Goal: Task Accomplishment & Management: Manage account settings

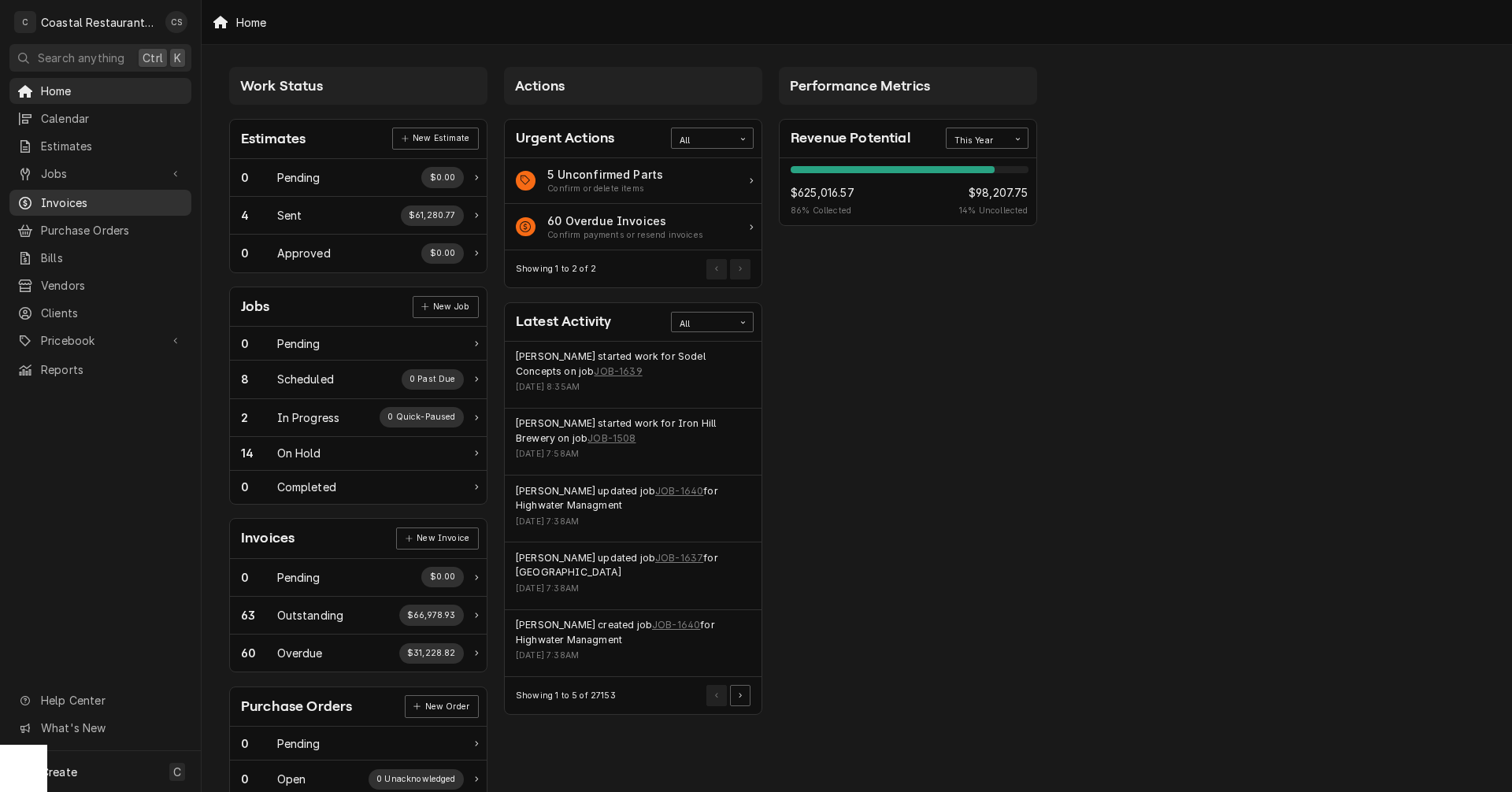
click at [72, 194] on span "Invoices" at bounding box center [112, 202] width 143 height 16
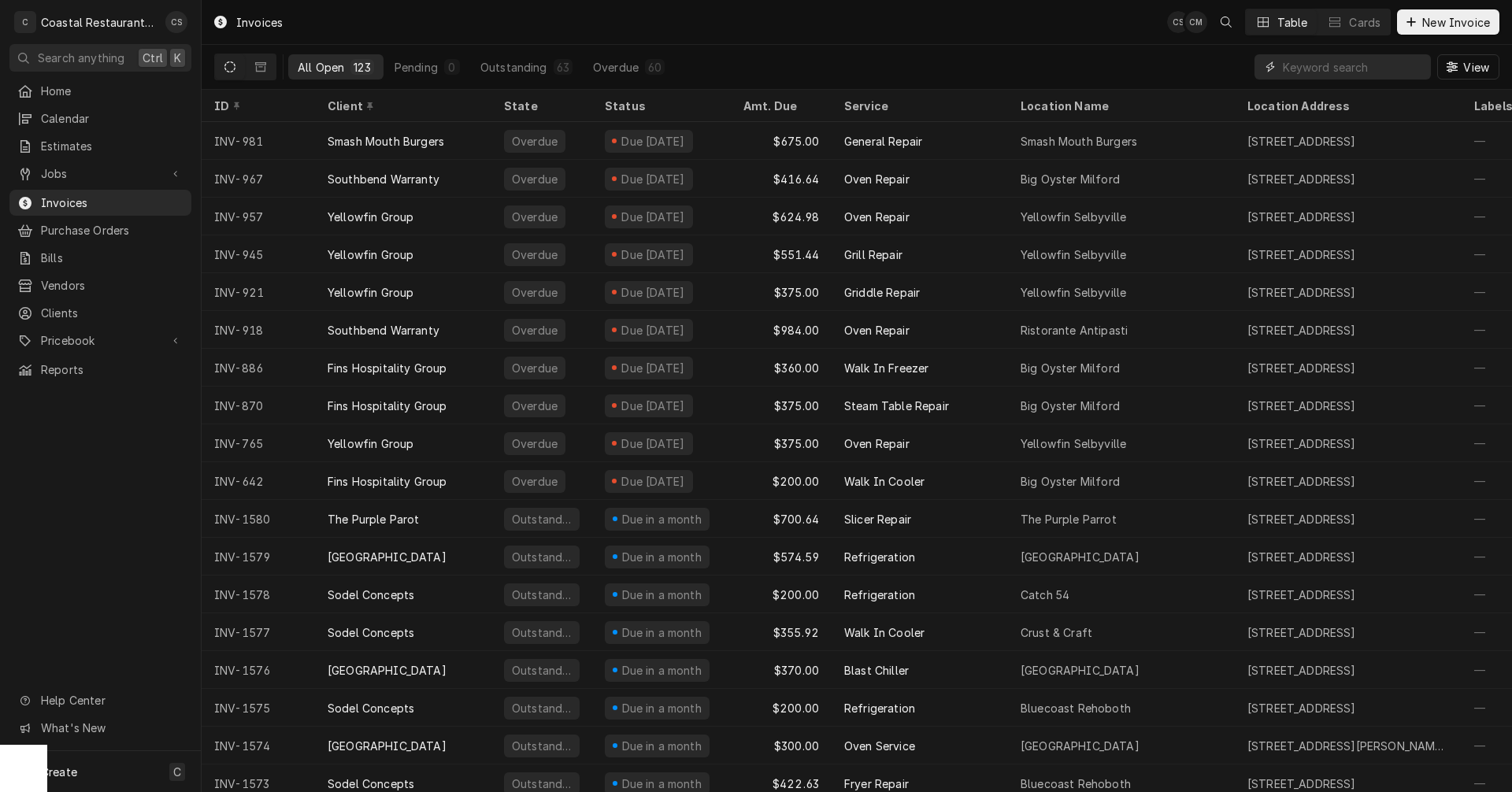
click at [1328, 70] on input "Dynamic Content Wrapper" at bounding box center [1353, 67] width 140 height 25
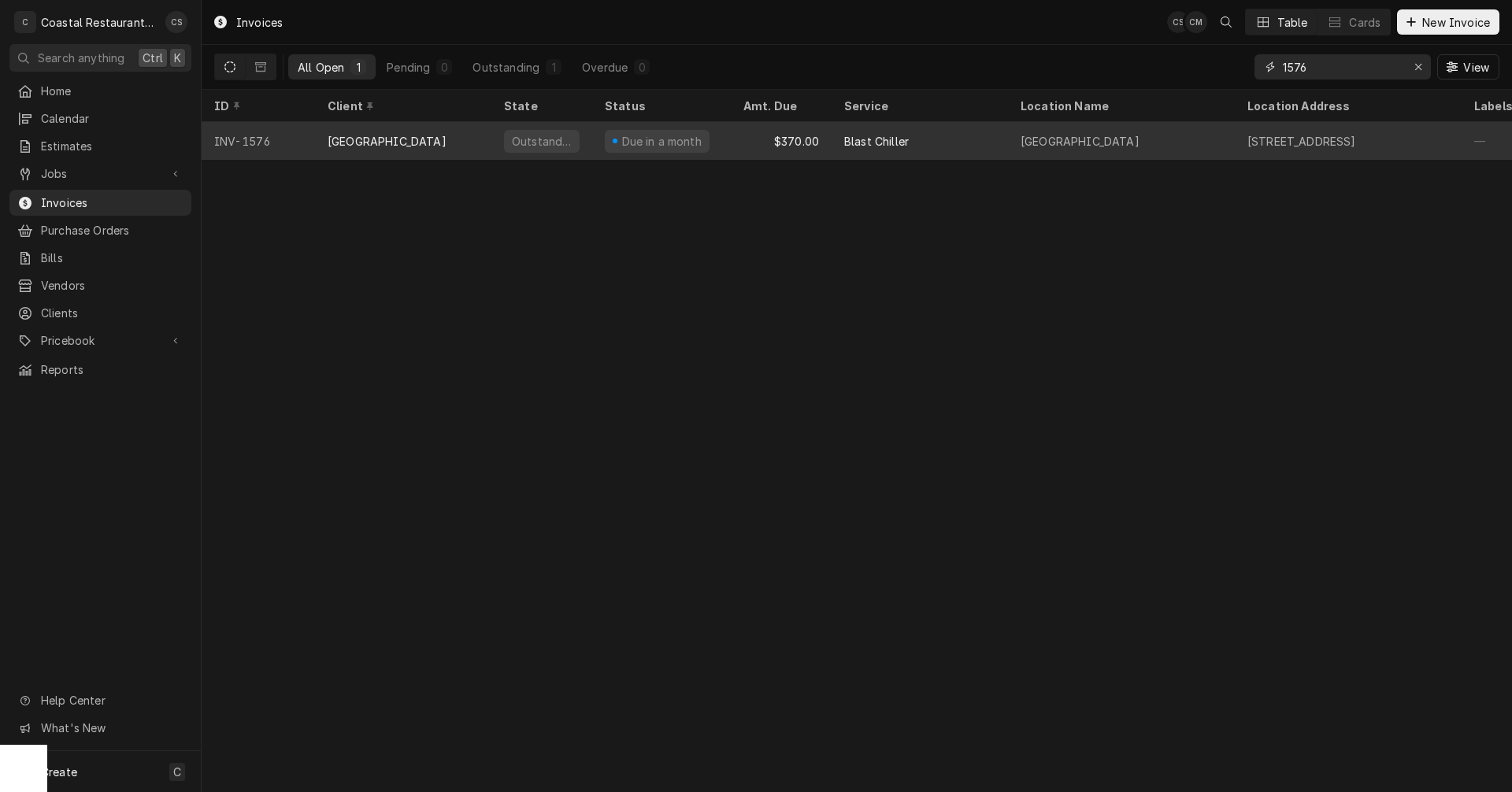
type input "1576"
click at [425, 139] on div "Cape Henlopen School District" at bounding box center [387, 141] width 119 height 16
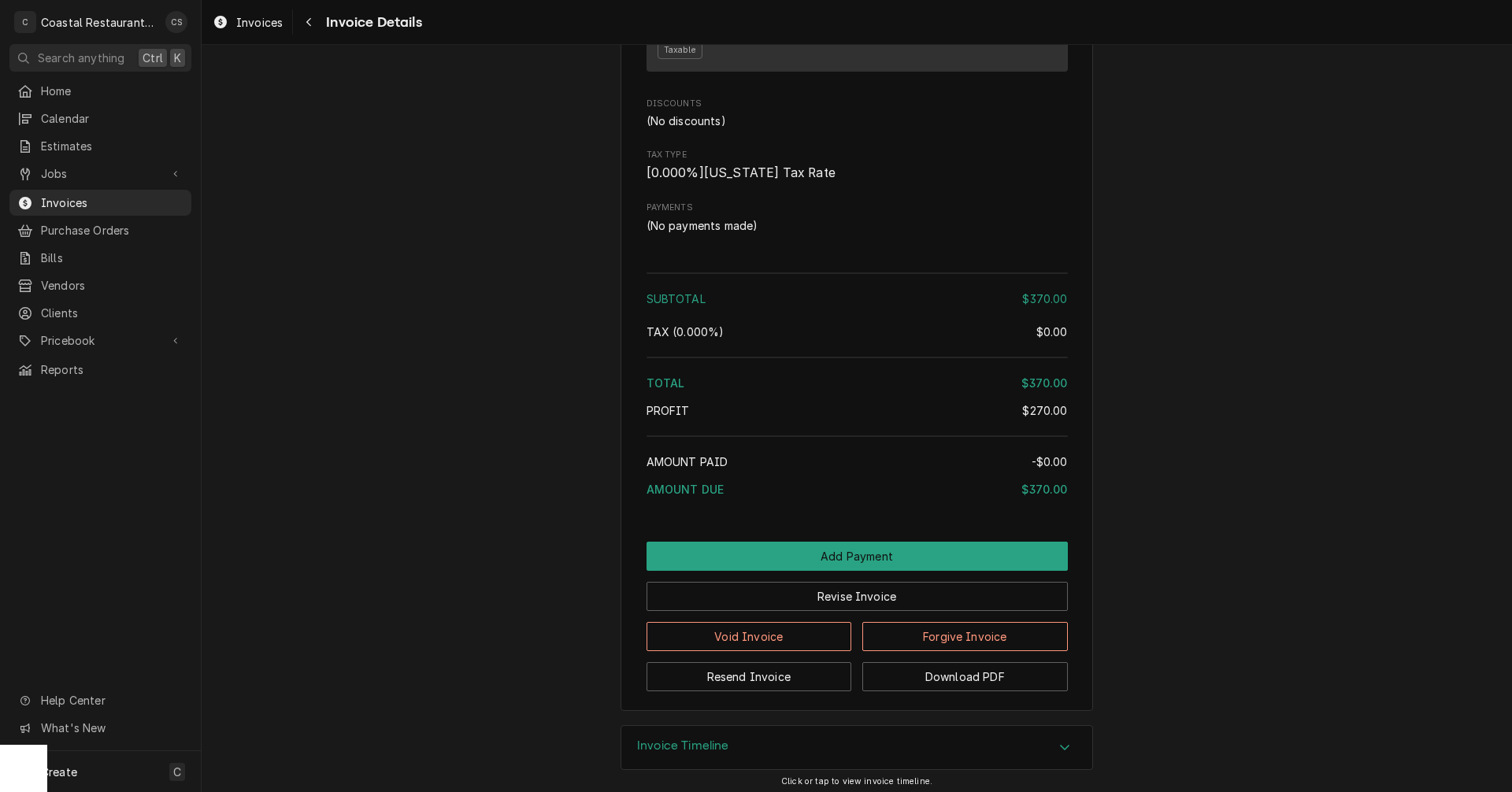
scroll to position [1417, 0]
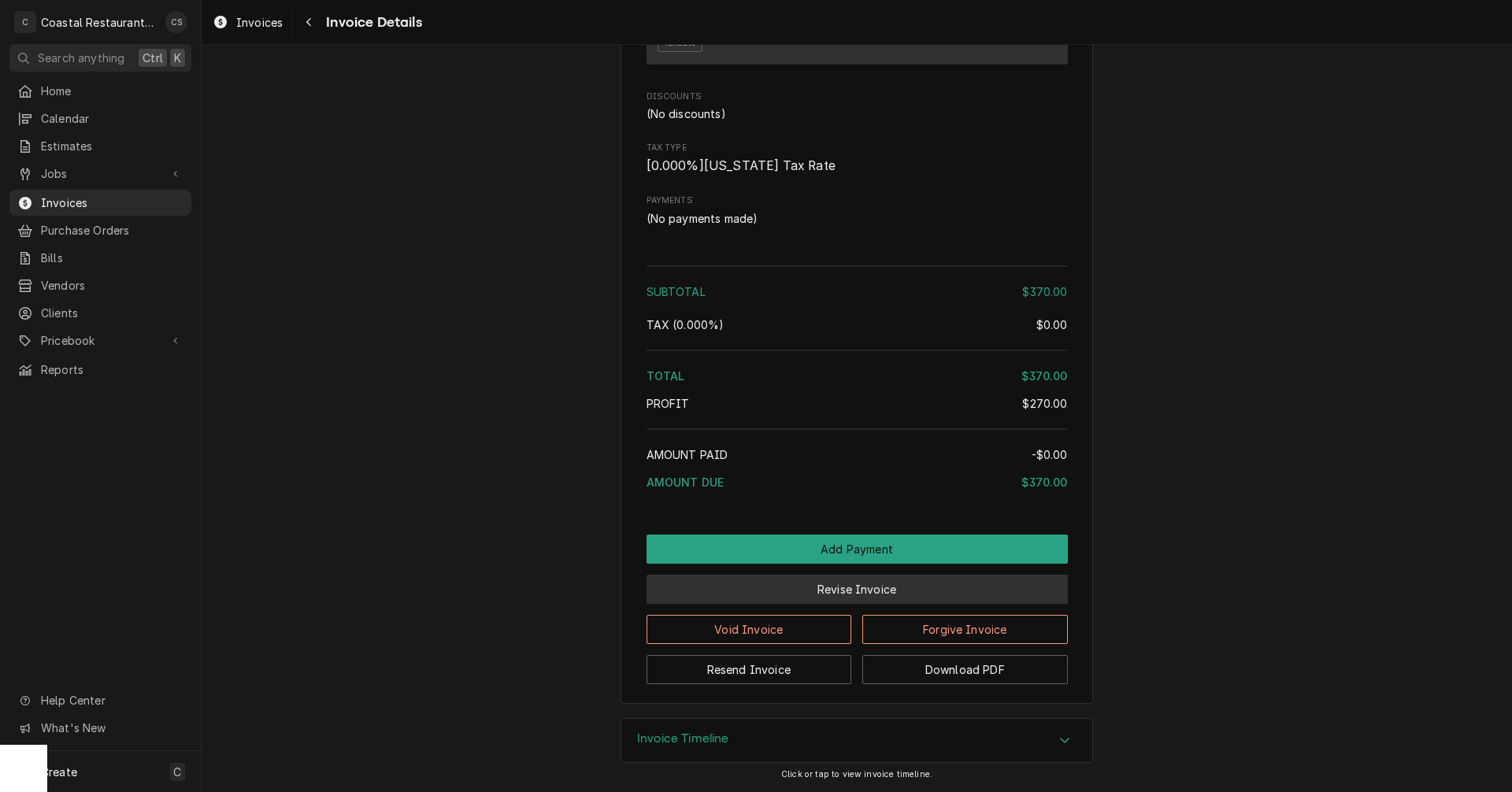
click at [845, 604] on button "Revise Invoice" at bounding box center [857, 589] width 421 height 29
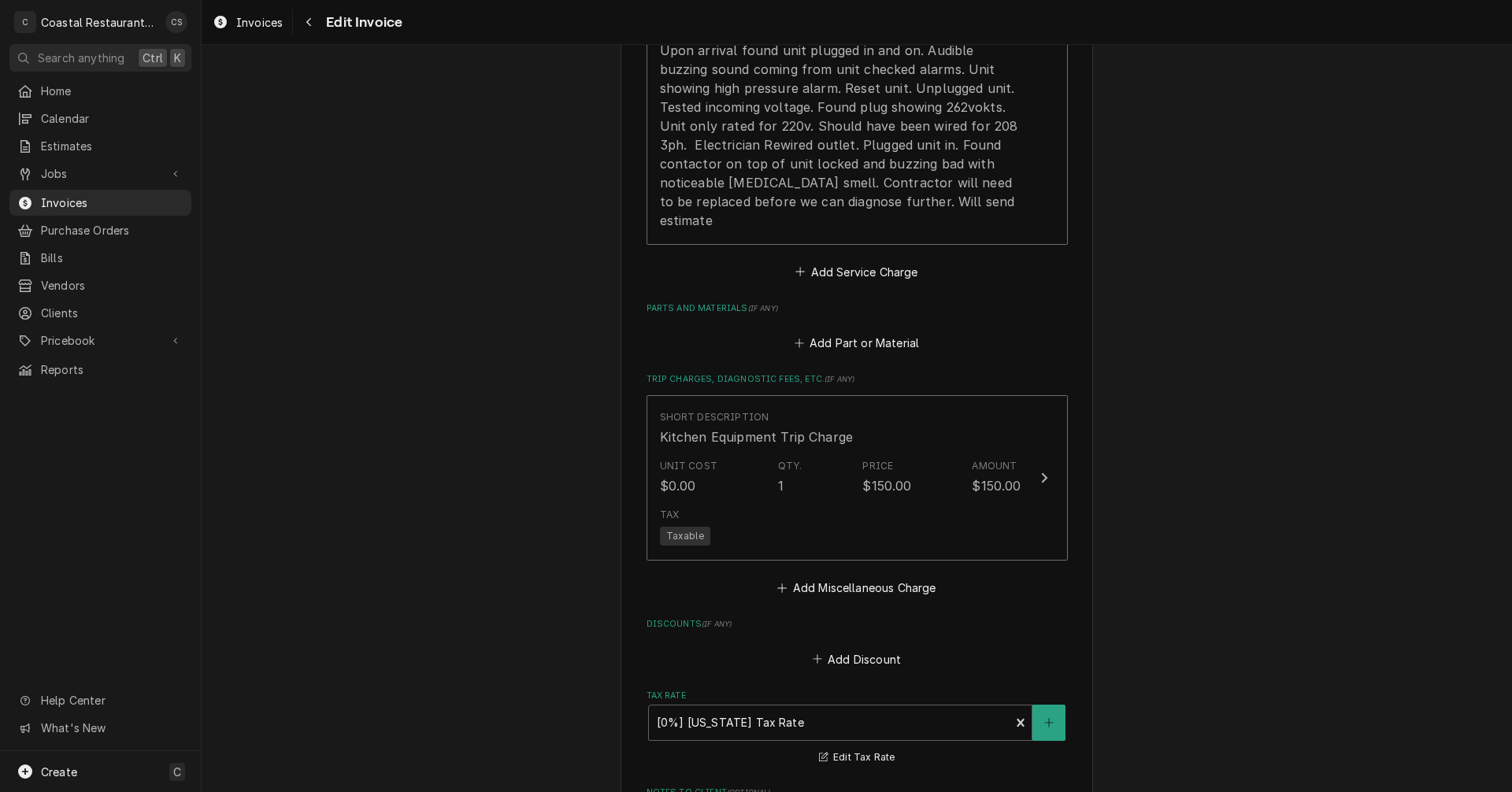
scroll to position [1574, 0]
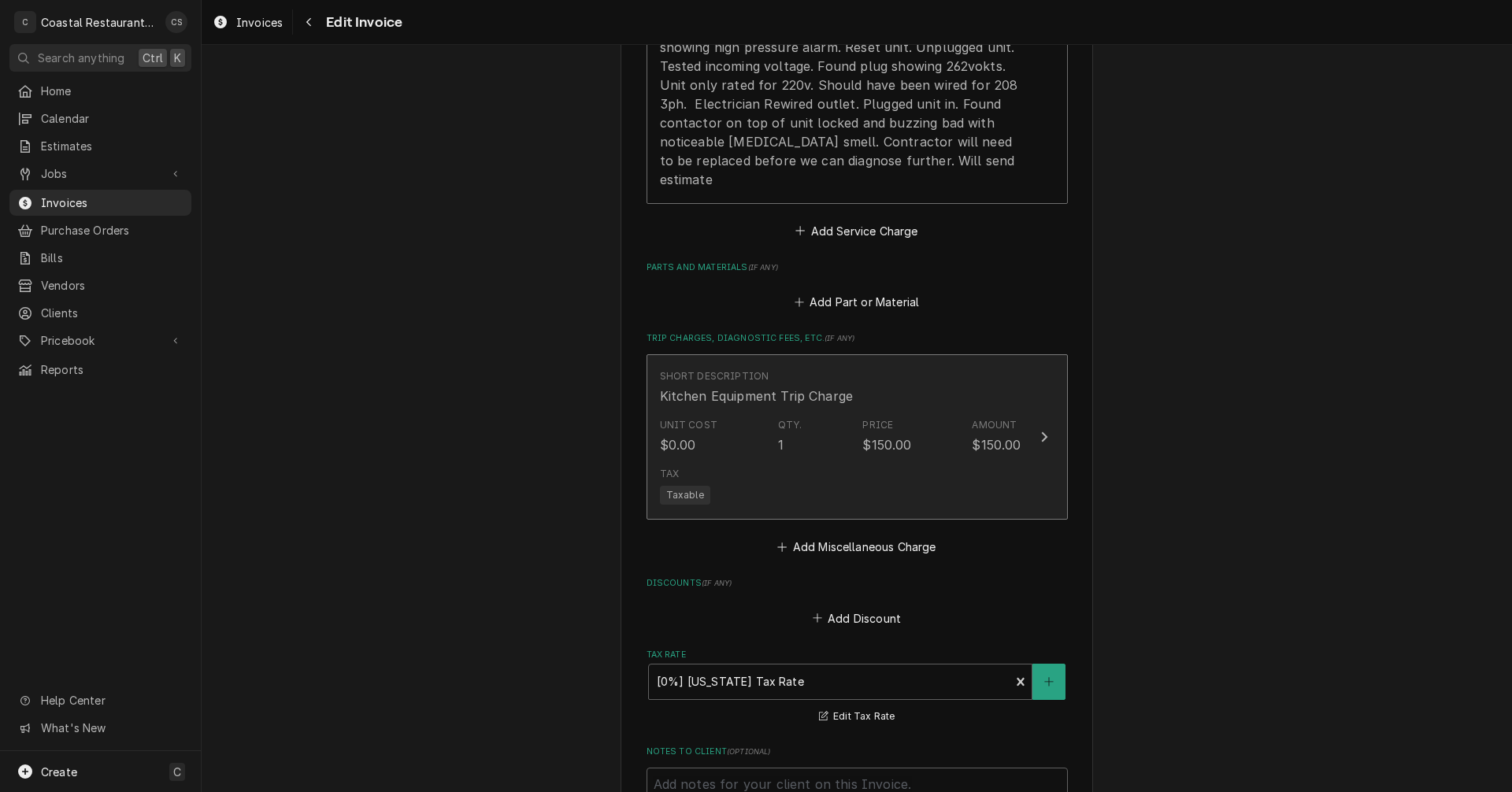
click at [832, 461] on div "Tax Taxable" at bounding box center [840, 486] width 361 height 51
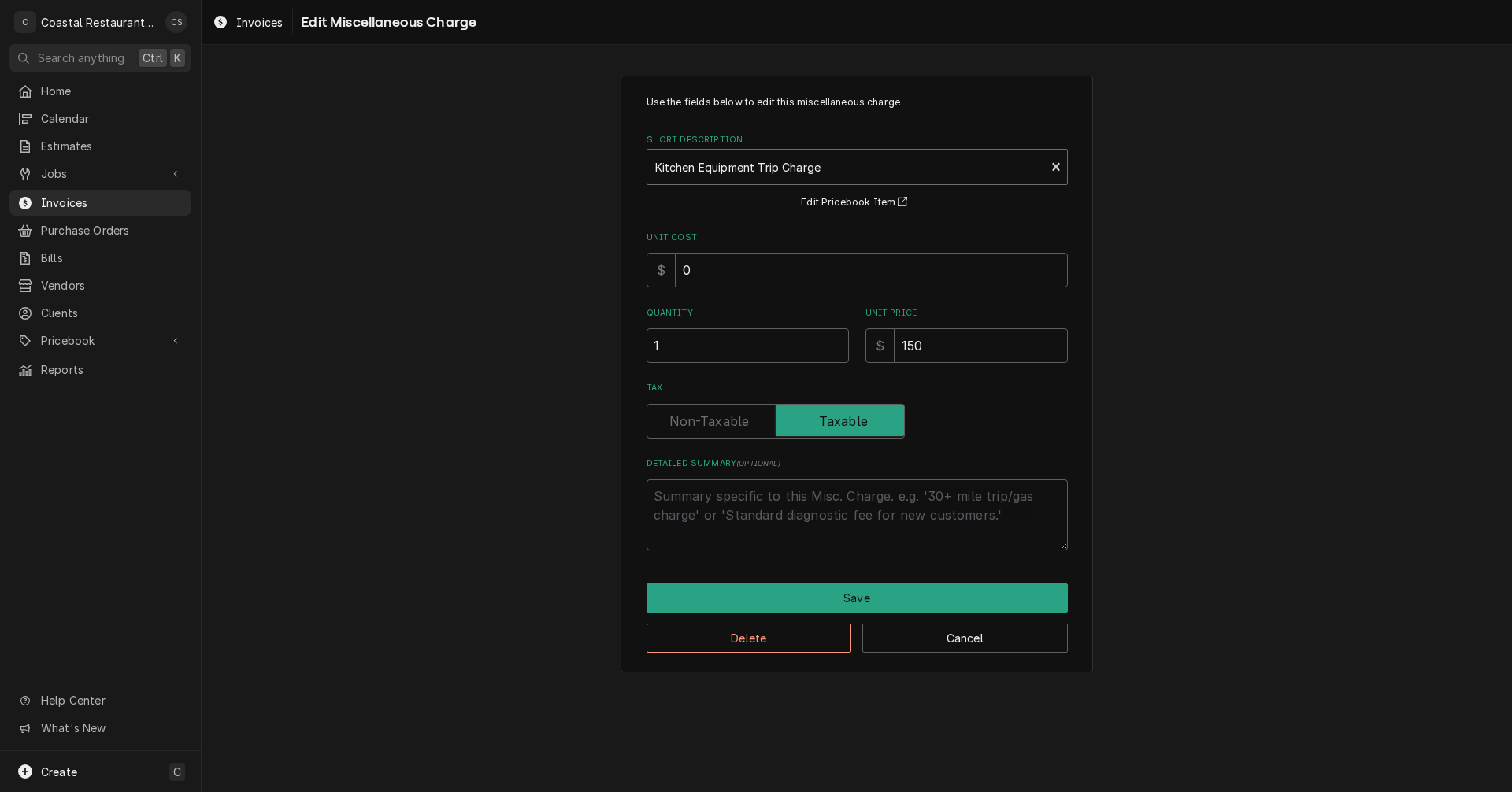
click at [770, 167] on div "Short Description" at bounding box center [846, 166] width 383 height 29
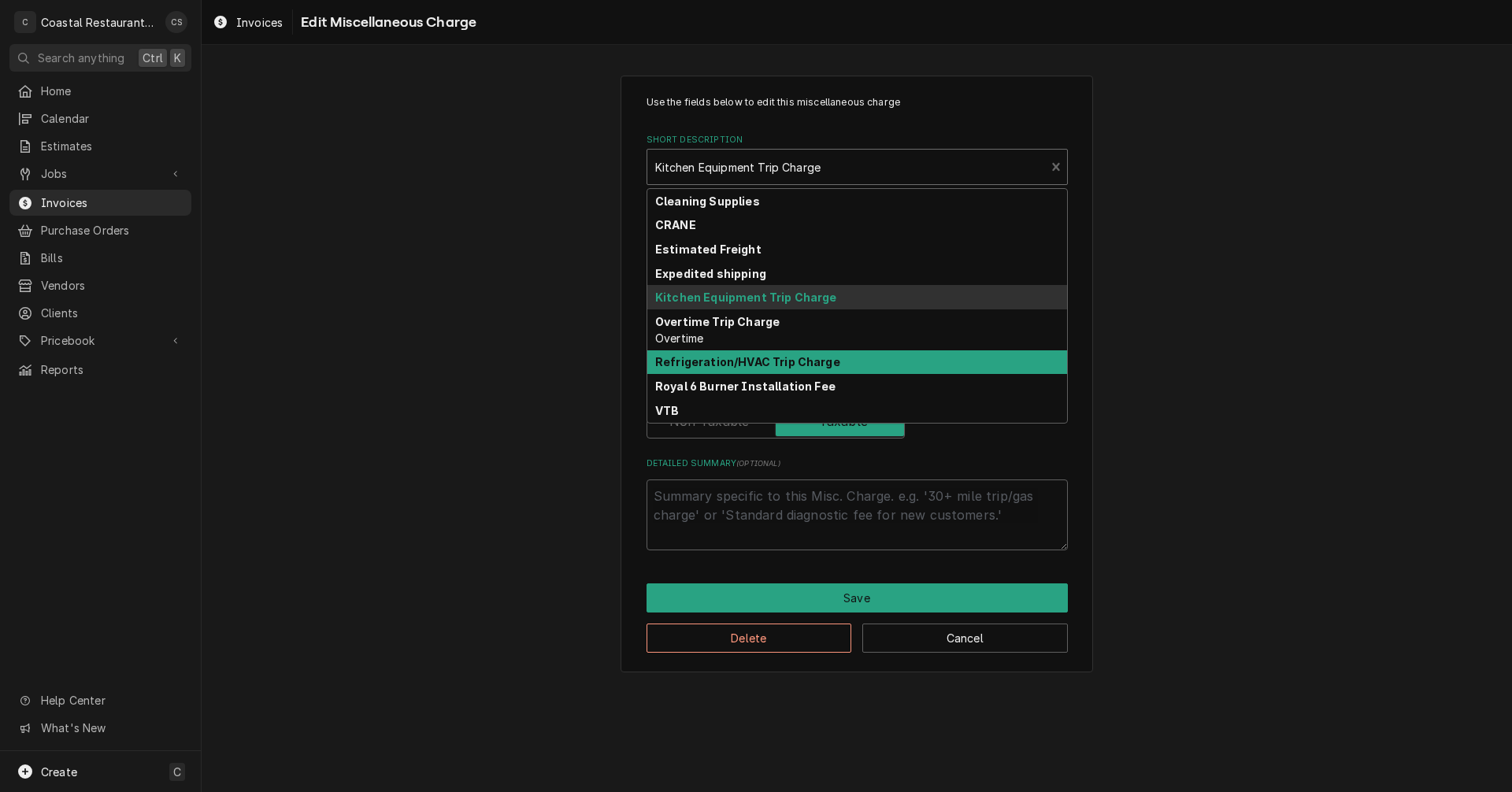
click at [751, 361] on strong "Refrigeration/HVAC Trip Charge" at bounding box center [747, 361] width 185 height 13
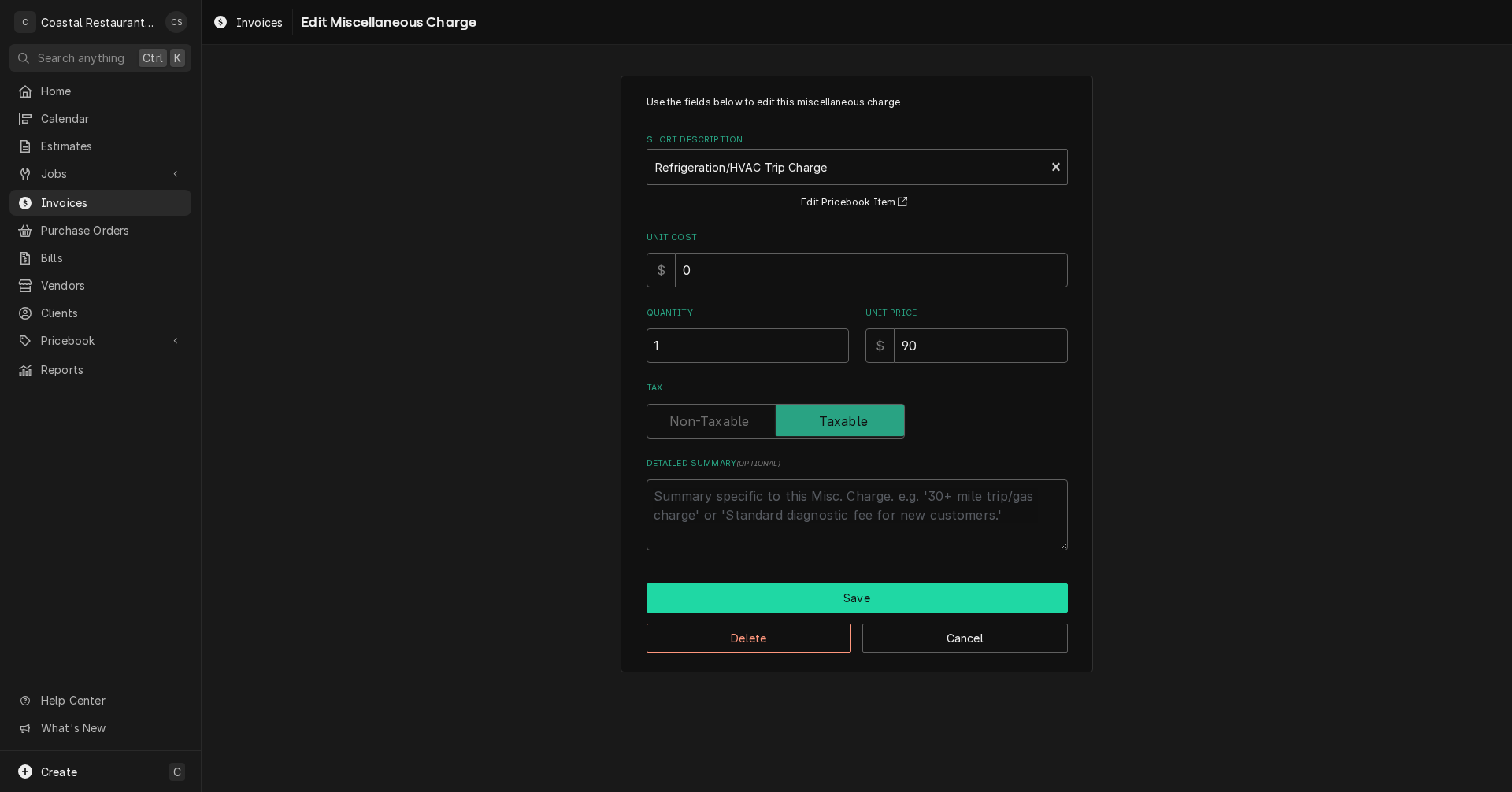
click at [790, 600] on button "Save" at bounding box center [857, 598] width 421 height 29
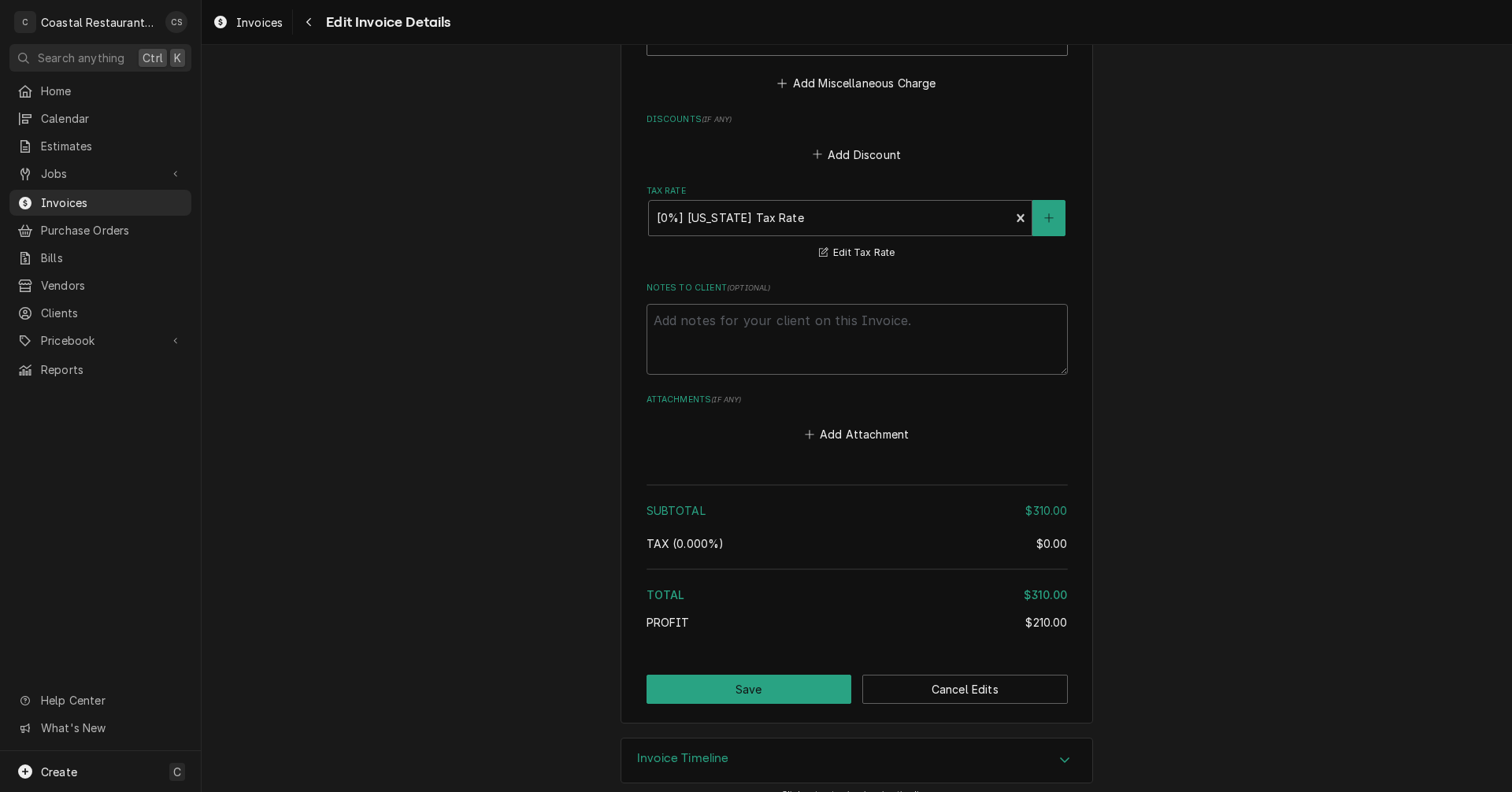
scroll to position [2038, 0]
click at [758, 674] on button "Save" at bounding box center [749, 688] width 206 height 29
type textarea "x"
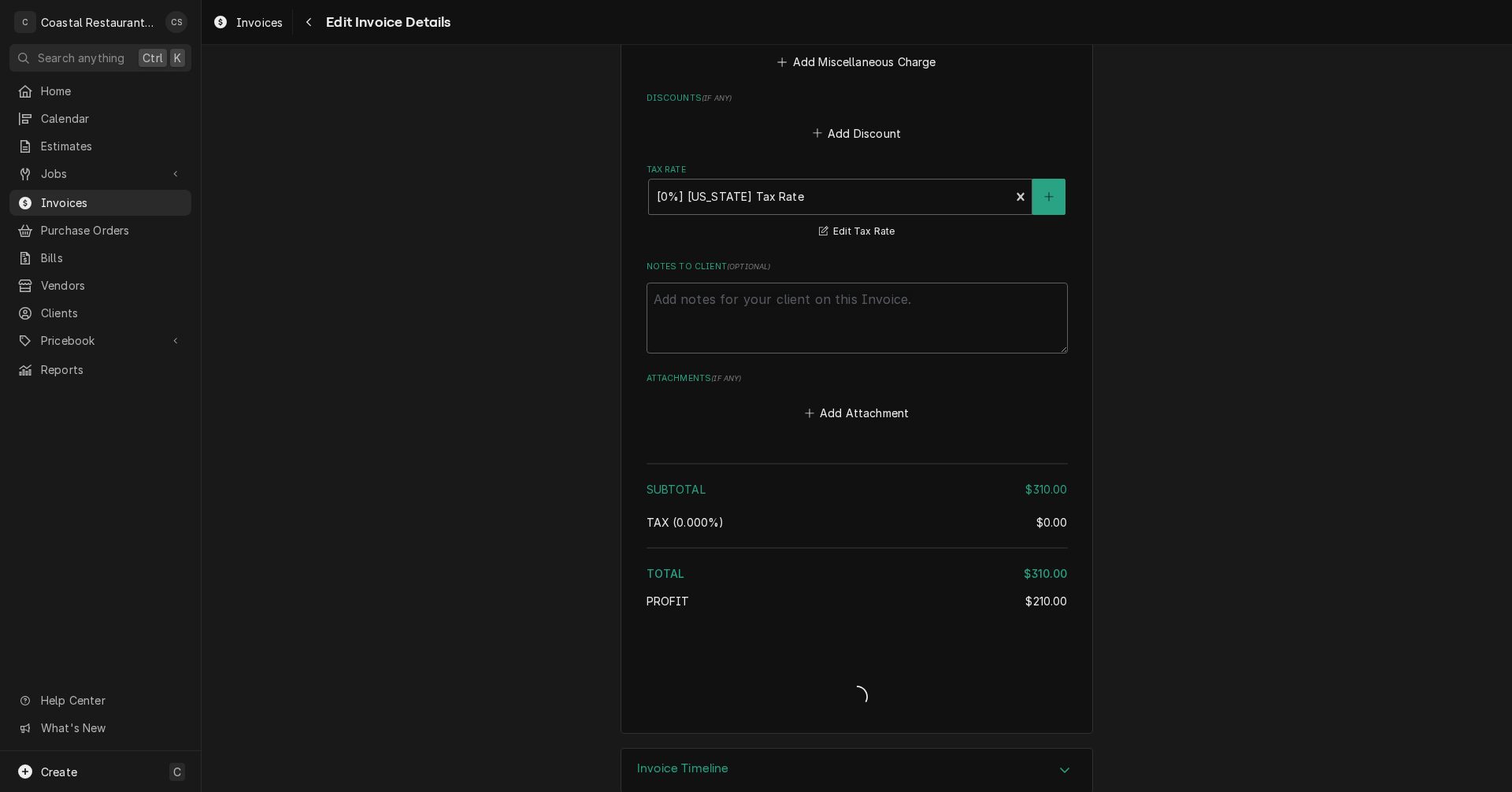
scroll to position [2070, 0]
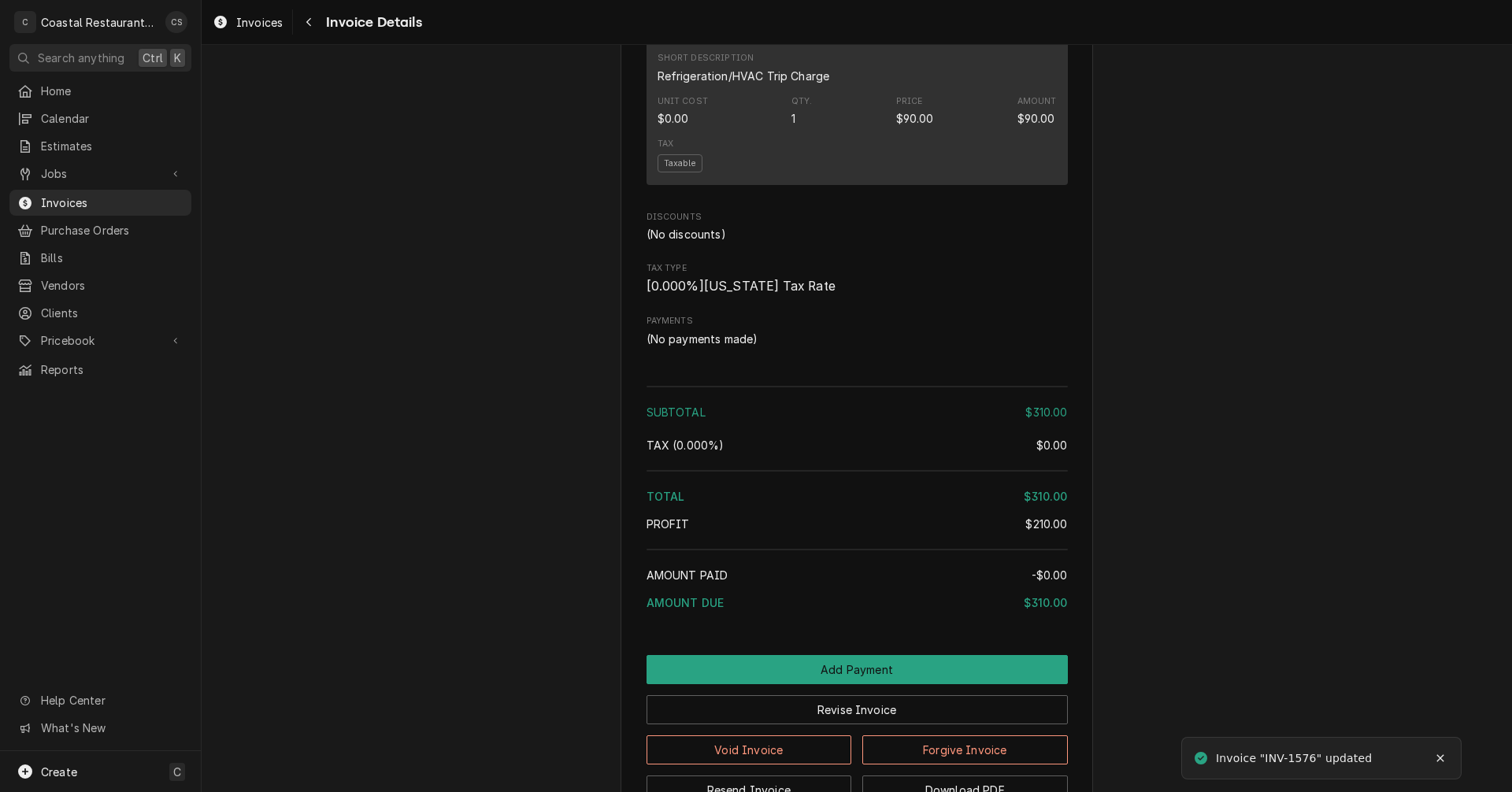
scroll to position [1431, 0]
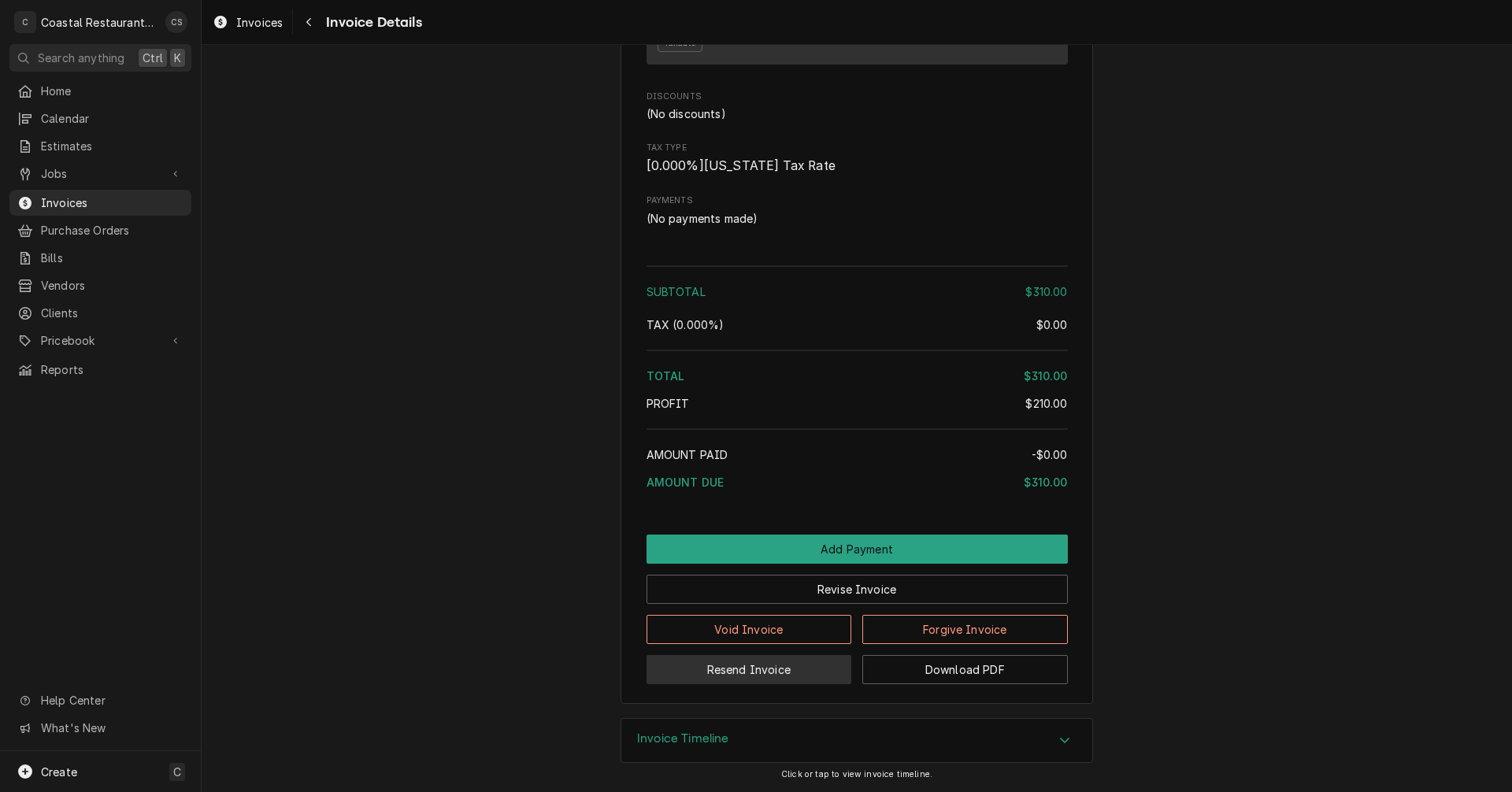
click at [757, 675] on button "Resend Invoice" at bounding box center [749, 670] width 206 height 29
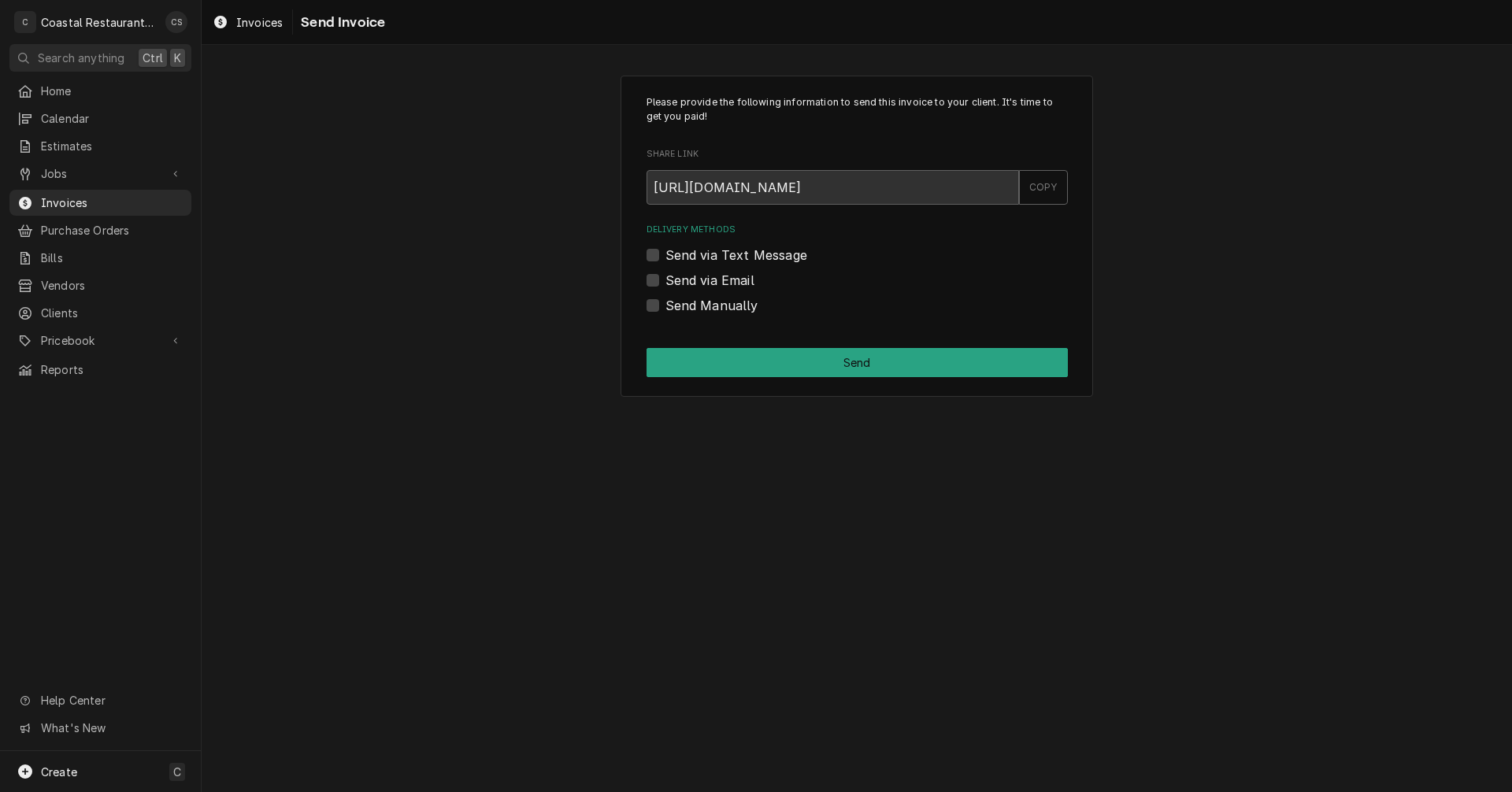
click at [665, 277] on label "Send via Email" at bounding box center [709, 280] width 89 height 19
click at [665, 277] on input "Send via Email" at bounding box center [876, 288] width 421 height 34
checkbox input "true"
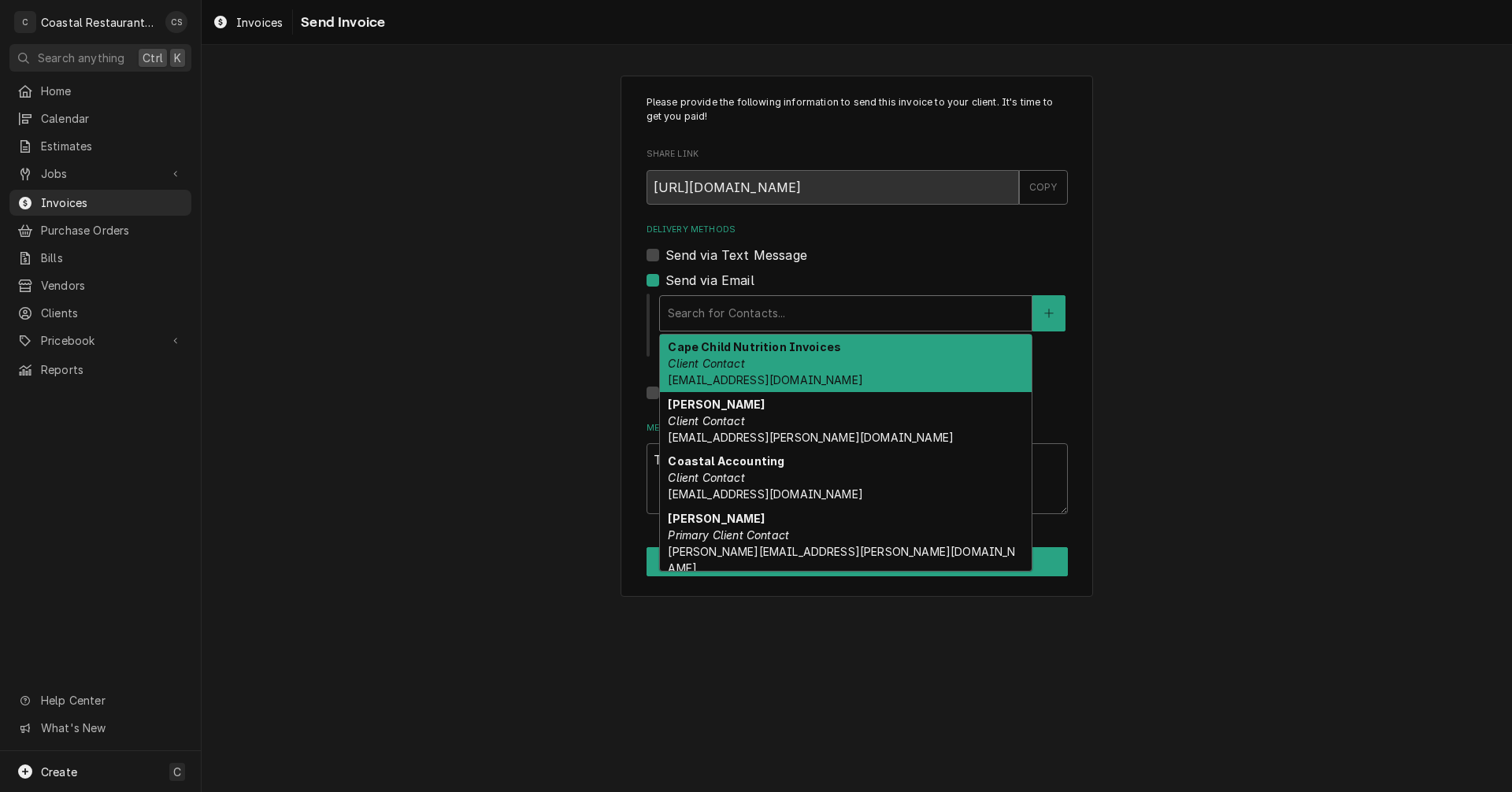
click at [708, 319] on div "Delivery Methods" at bounding box center [845, 313] width 356 height 29
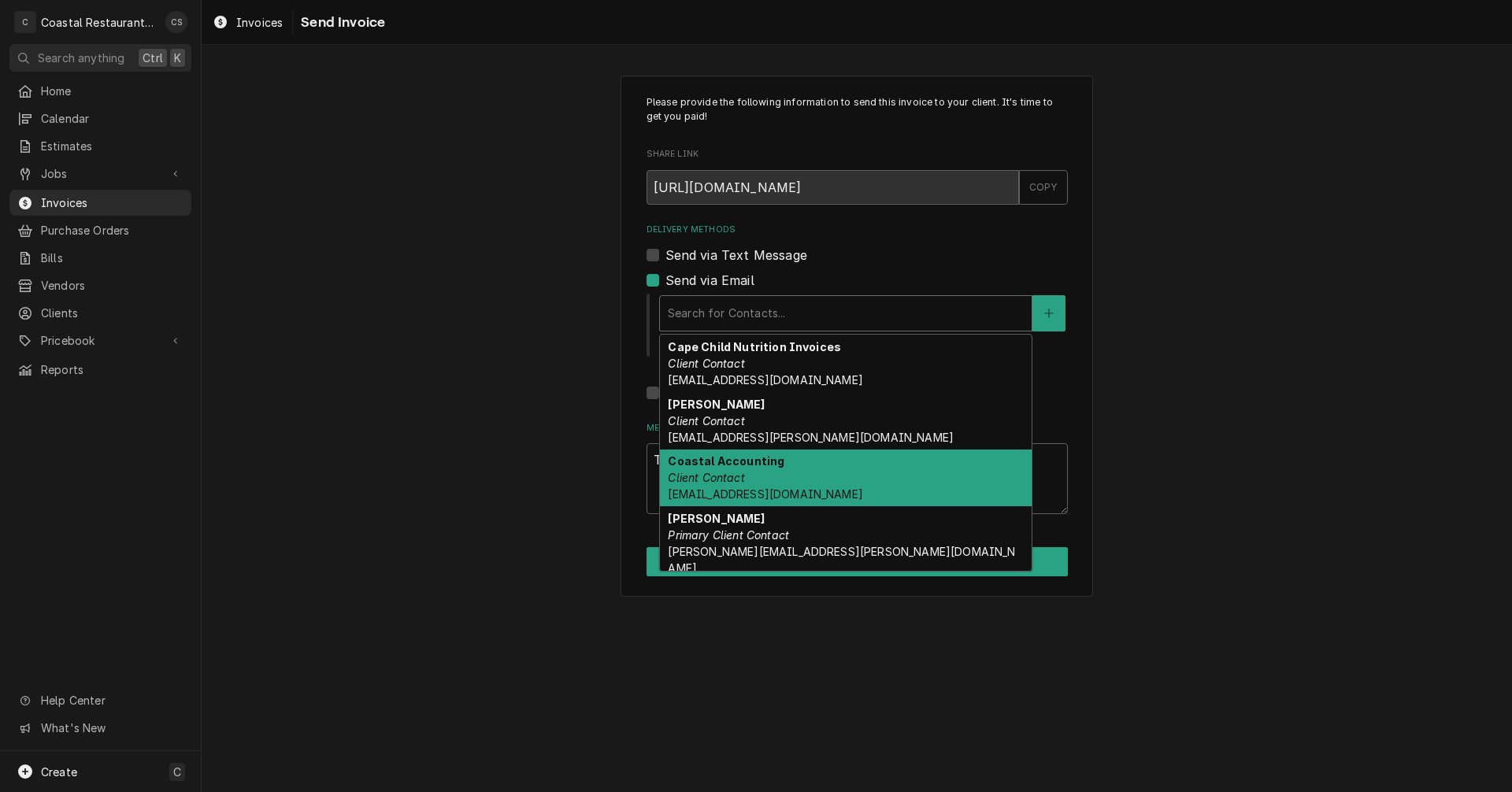
click at [710, 471] on em "Client Contact" at bounding box center [706, 477] width 77 height 13
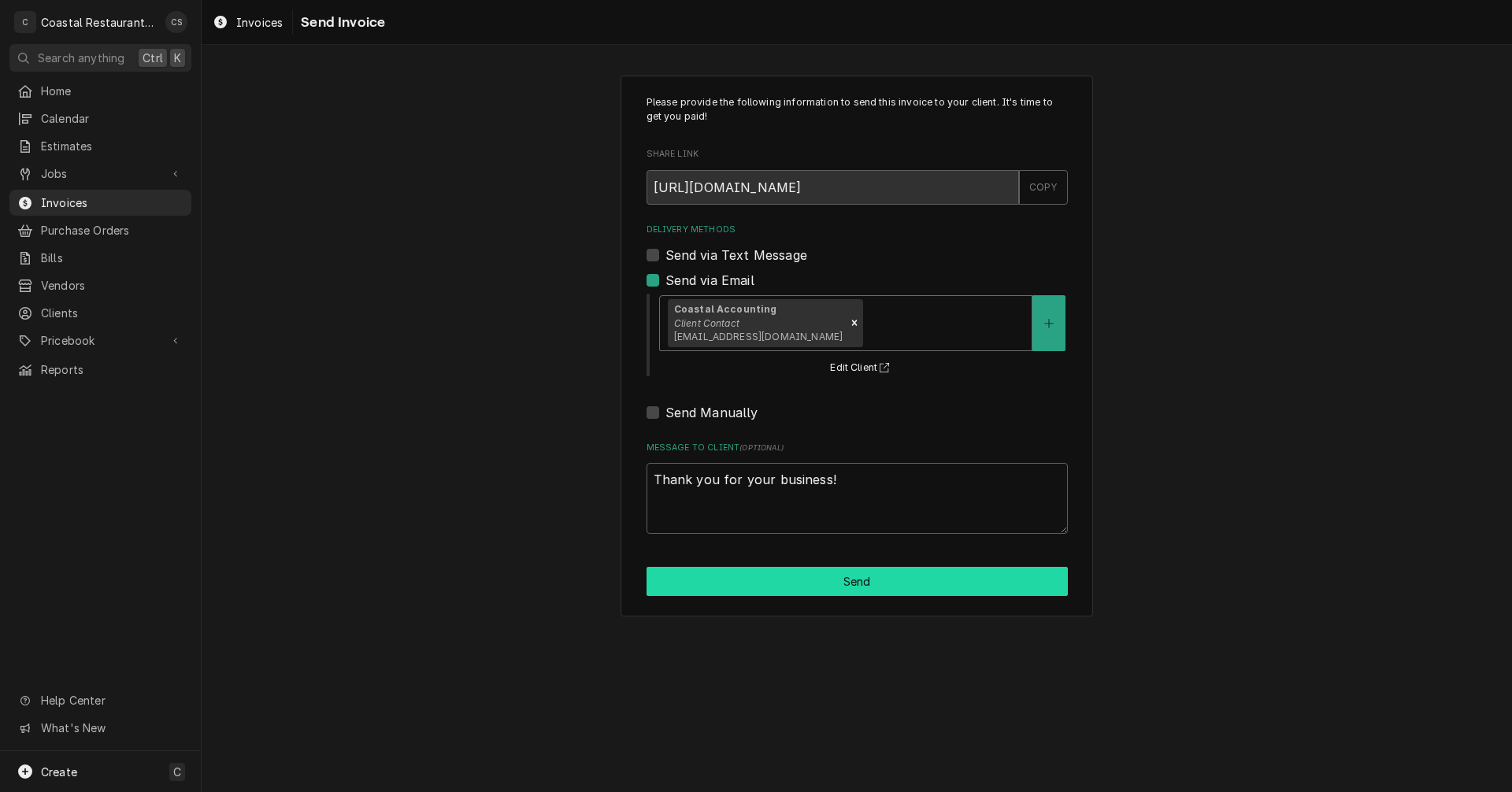
click at [788, 579] on button "Send" at bounding box center [857, 582] width 421 height 29
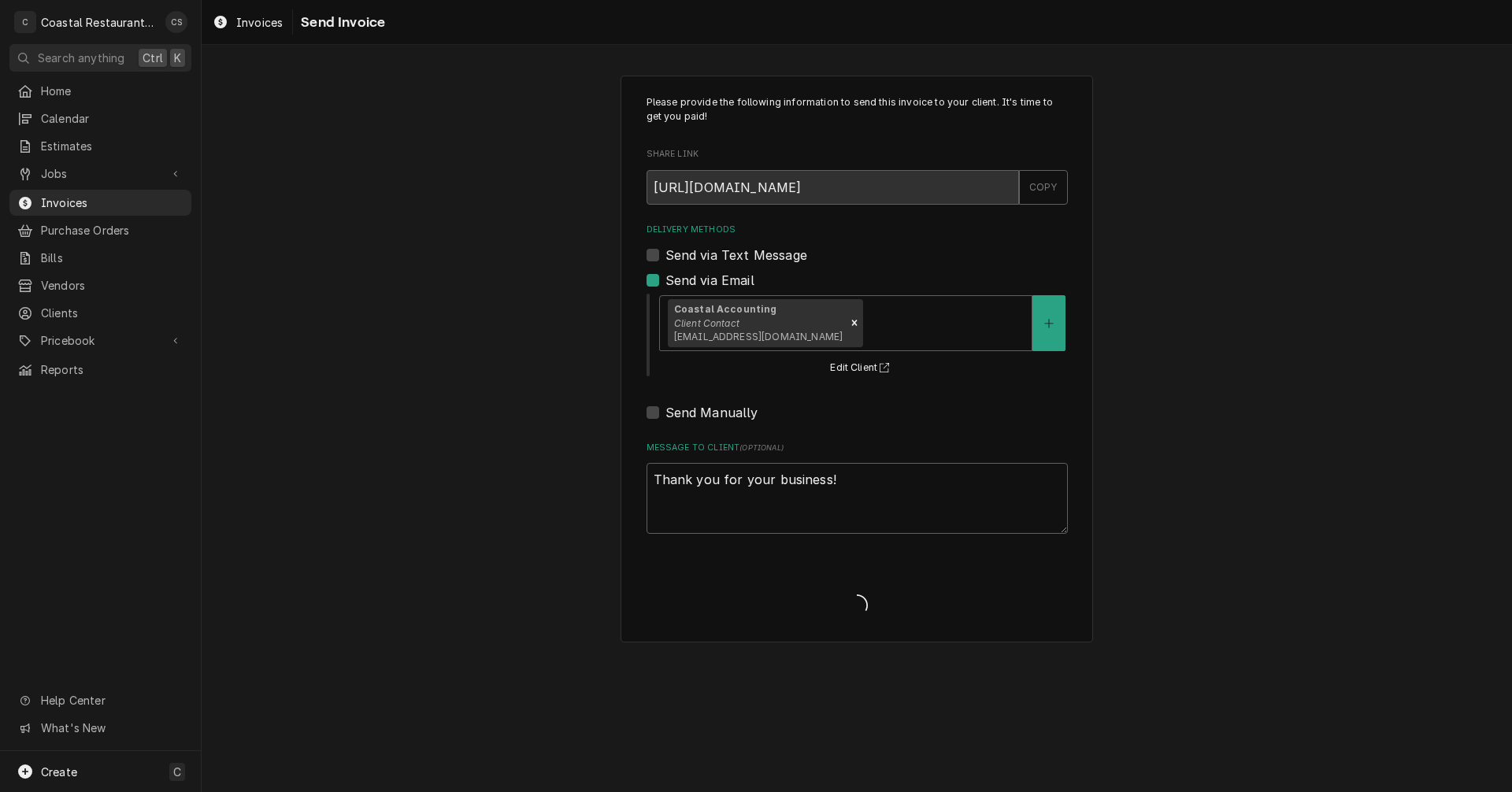
type textarea "x"
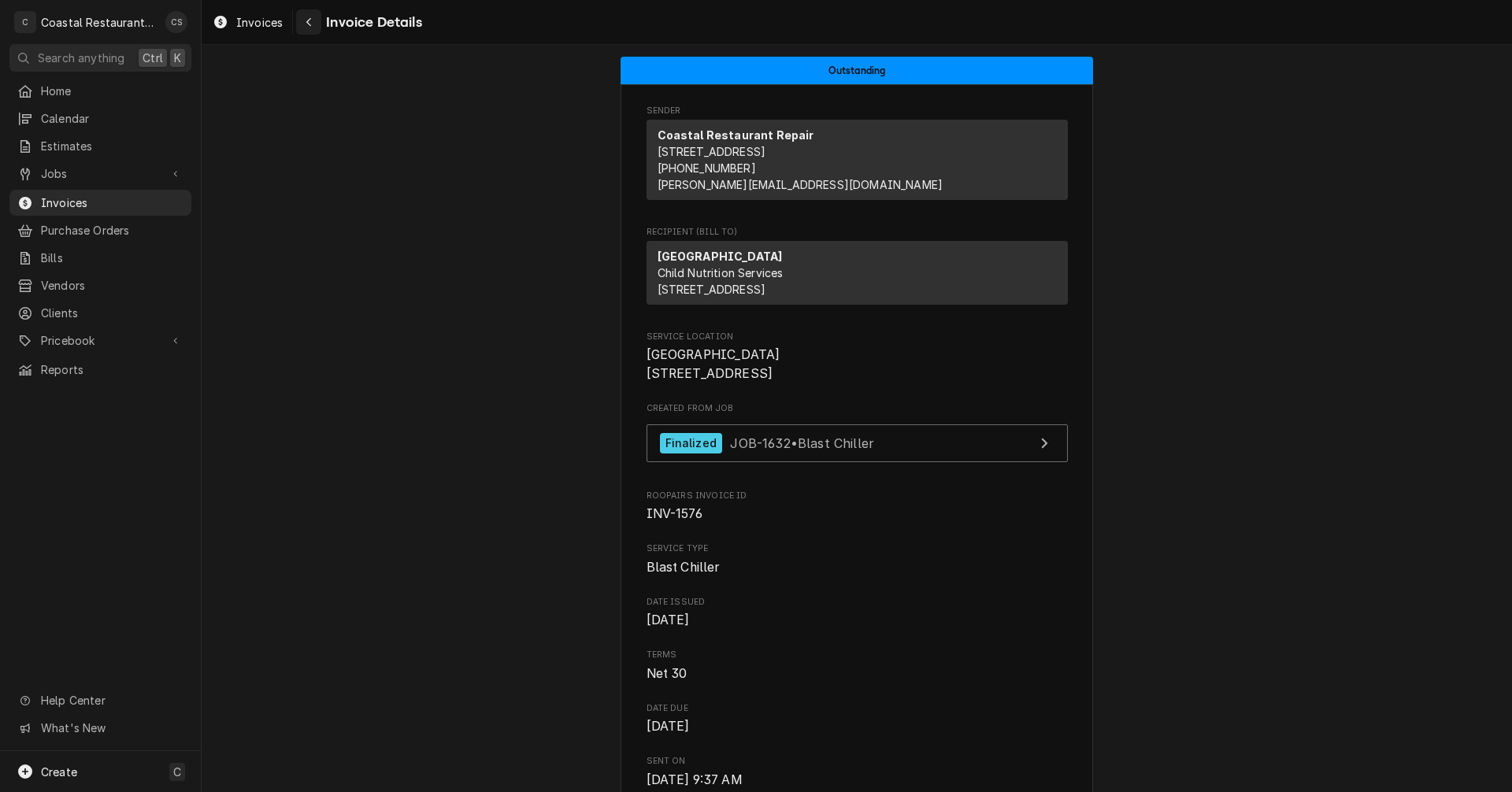
click at [303, 22] on div "Navigate back" at bounding box center [308, 21] width 16 height 15
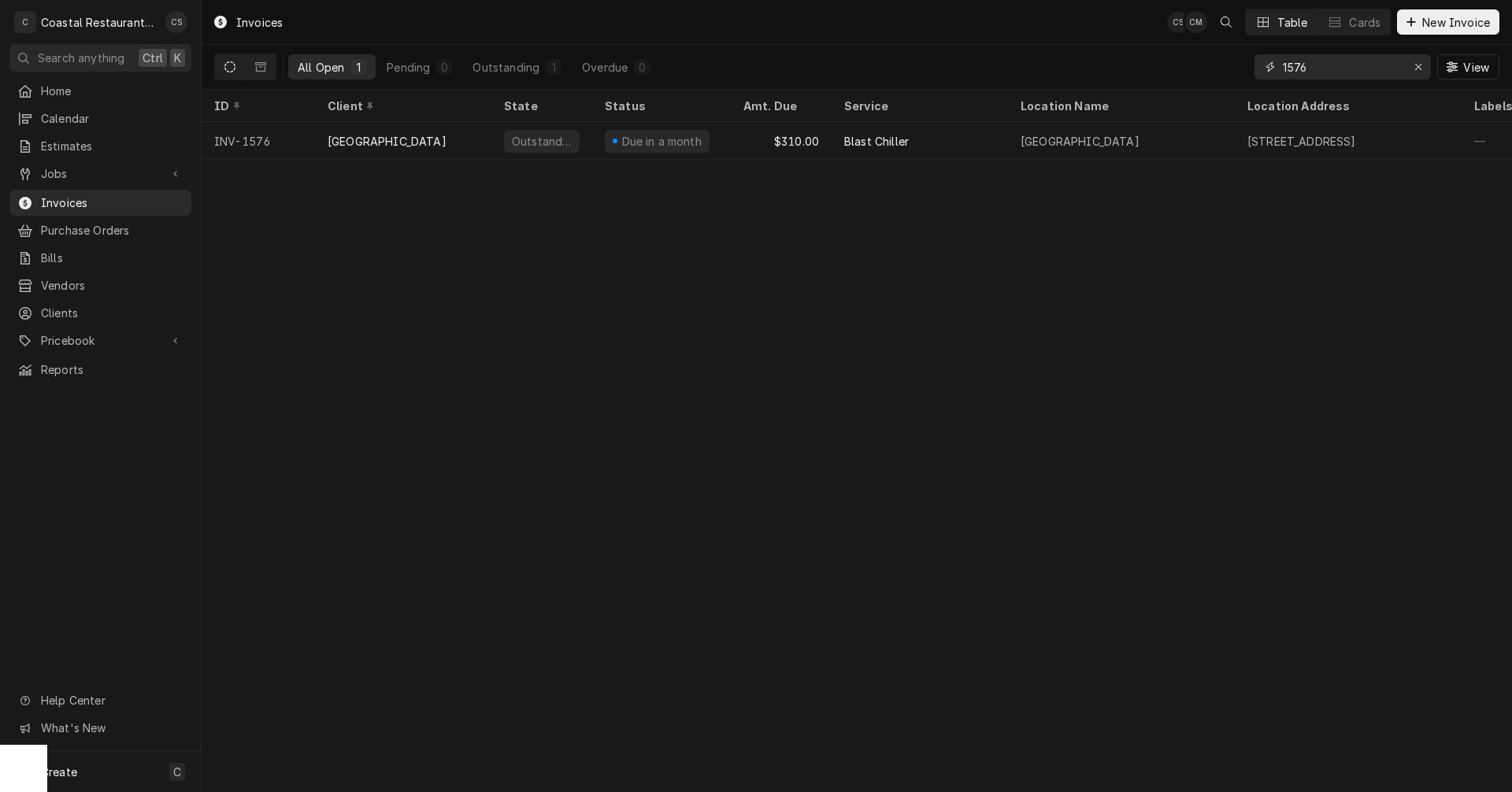
click at [1339, 64] on input "1576" at bounding box center [1341, 67] width 118 height 25
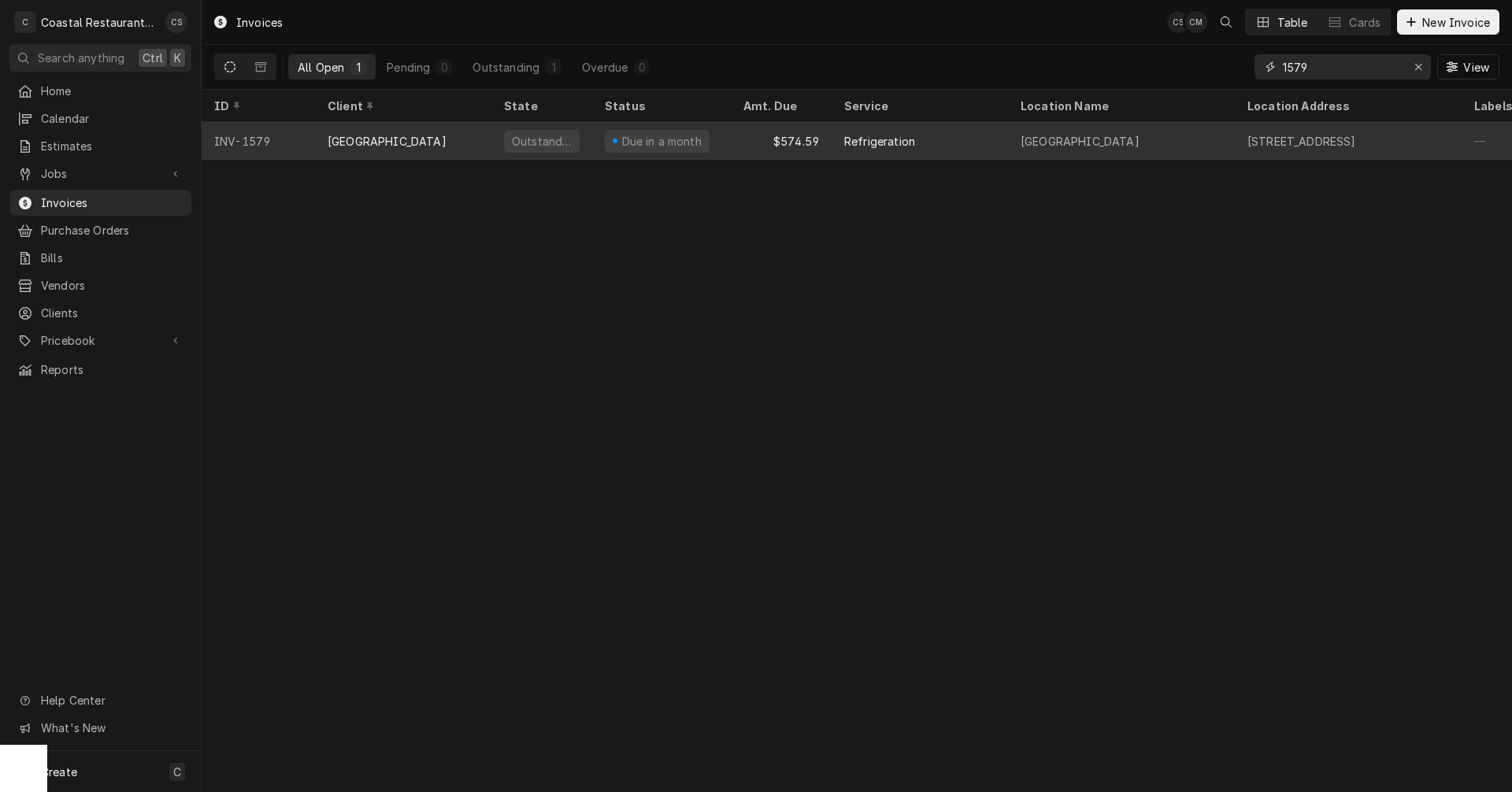
type input "1579"
click at [891, 140] on div "Refrigeration" at bounding box center [880, 141] width 71 height 16
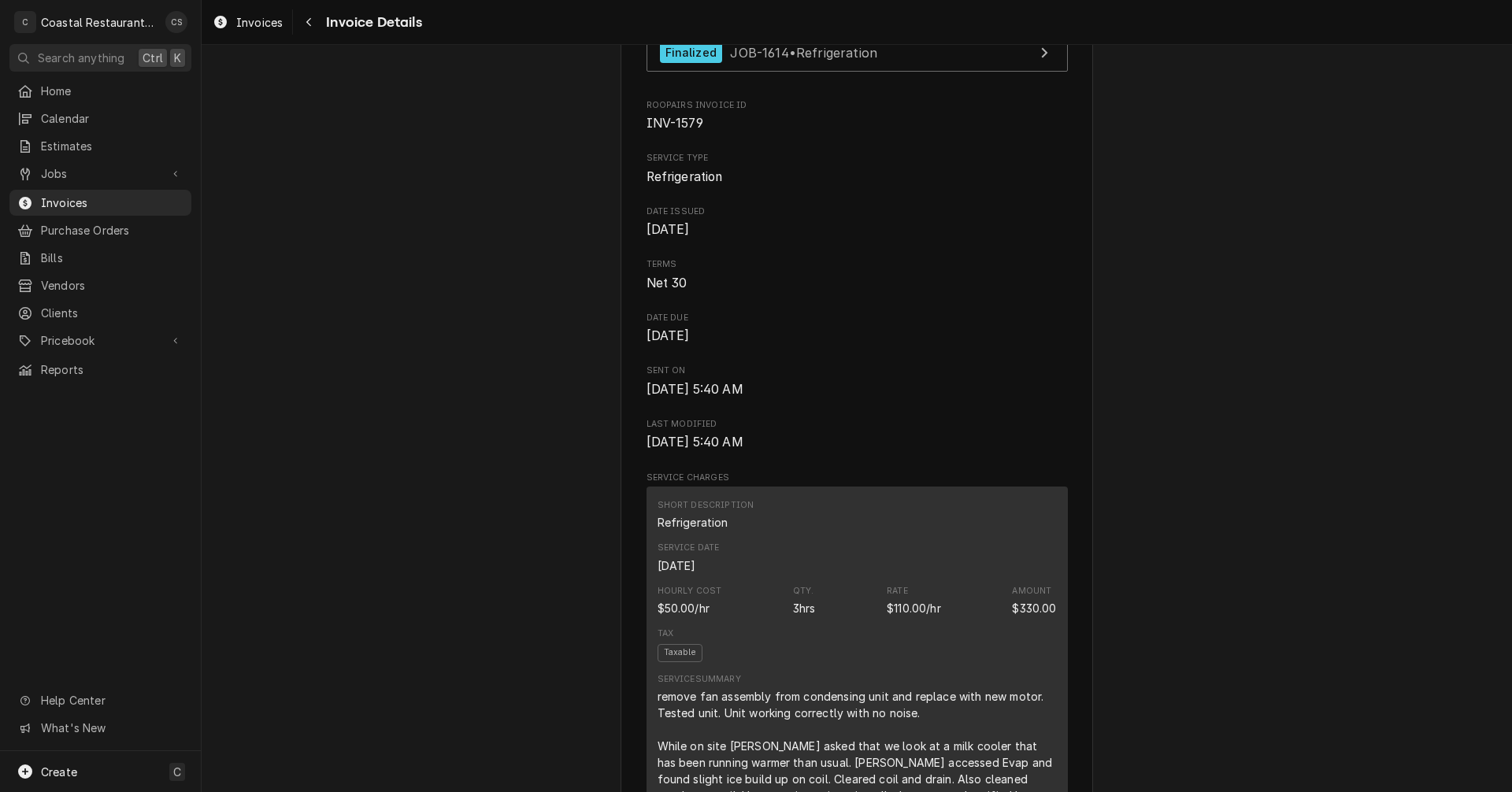
scroll to position [315, 0]
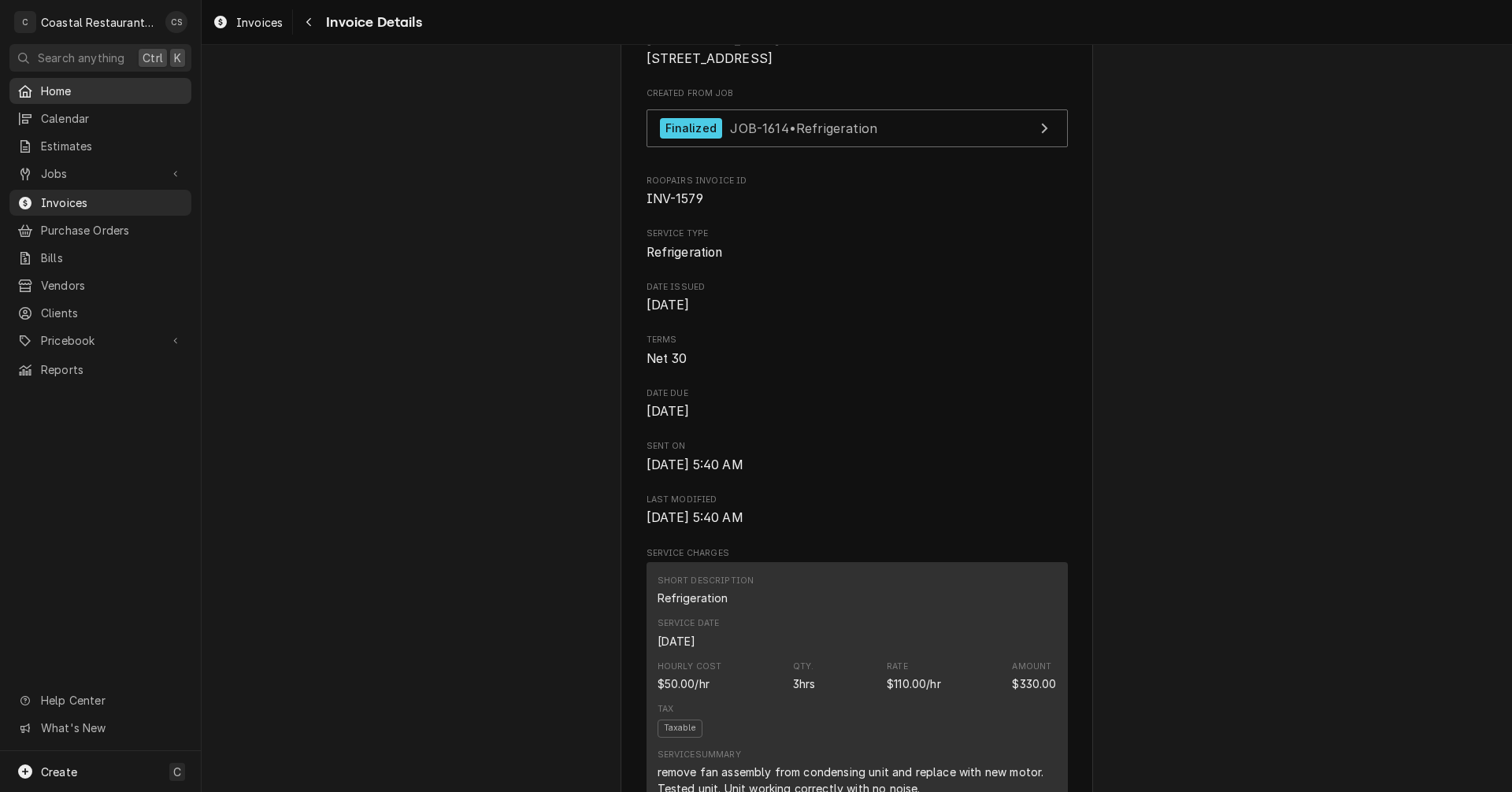
click at [97, 85] on span "Home" at bounding box center [112, 91] width 143 height 16
